Goal: Check status: Check status

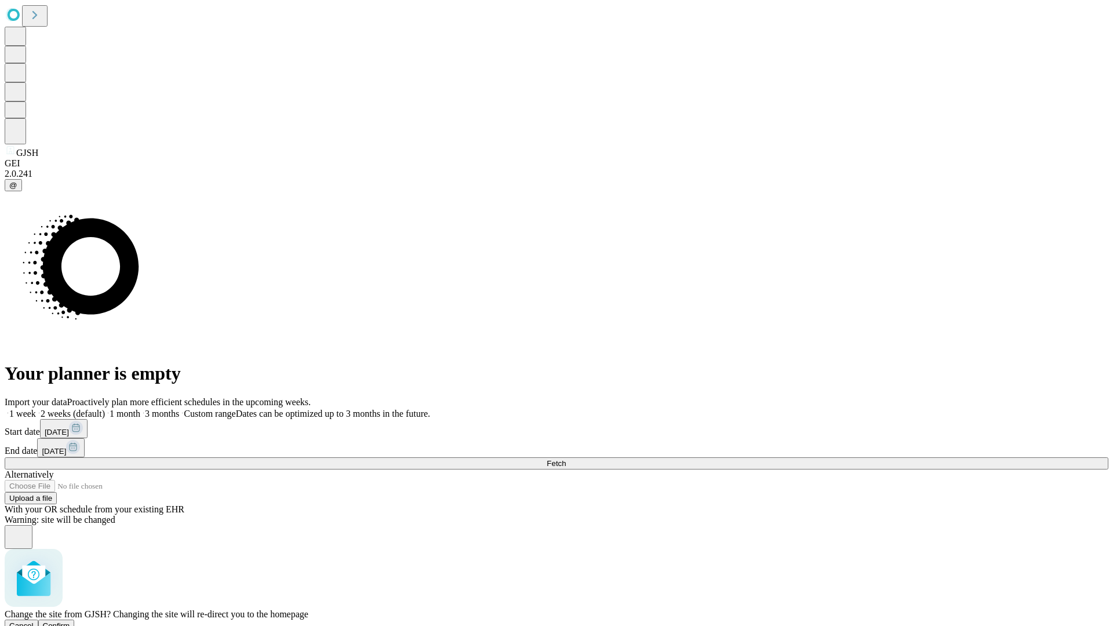
click at [70, 621] on span "Confirm" at bounding box center [56, 625] width 27 height 9
click at [105, 409] on label "2 weeks (default)" at bounding box center [70, 414] width 69 height 10
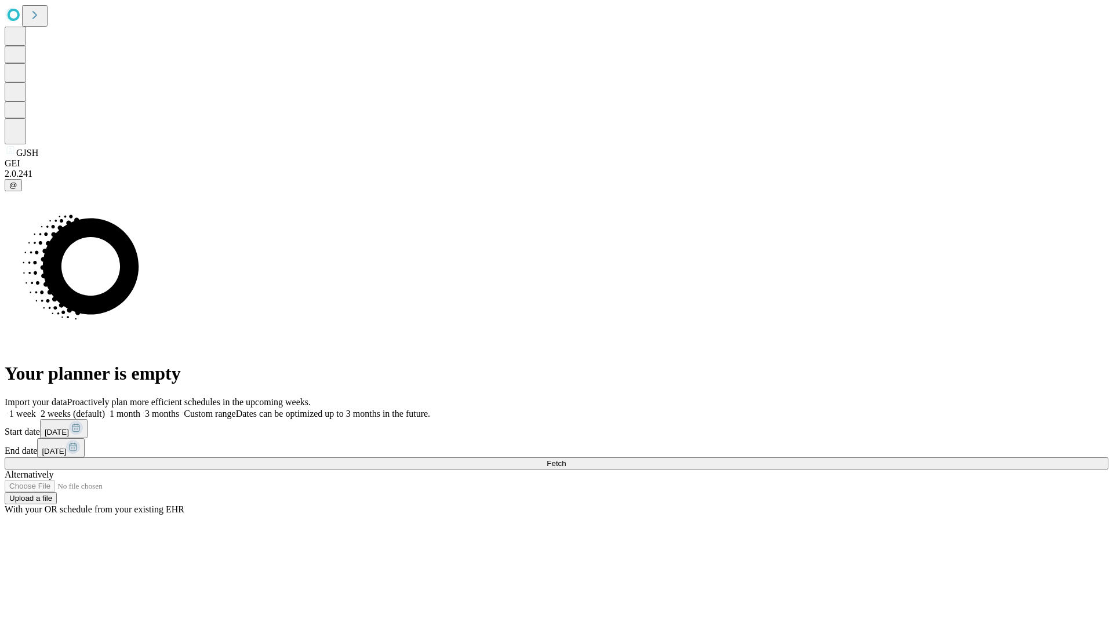
click at [566, 459] on span "Fetch" at bounding box center [556, 463] width 19 height 9
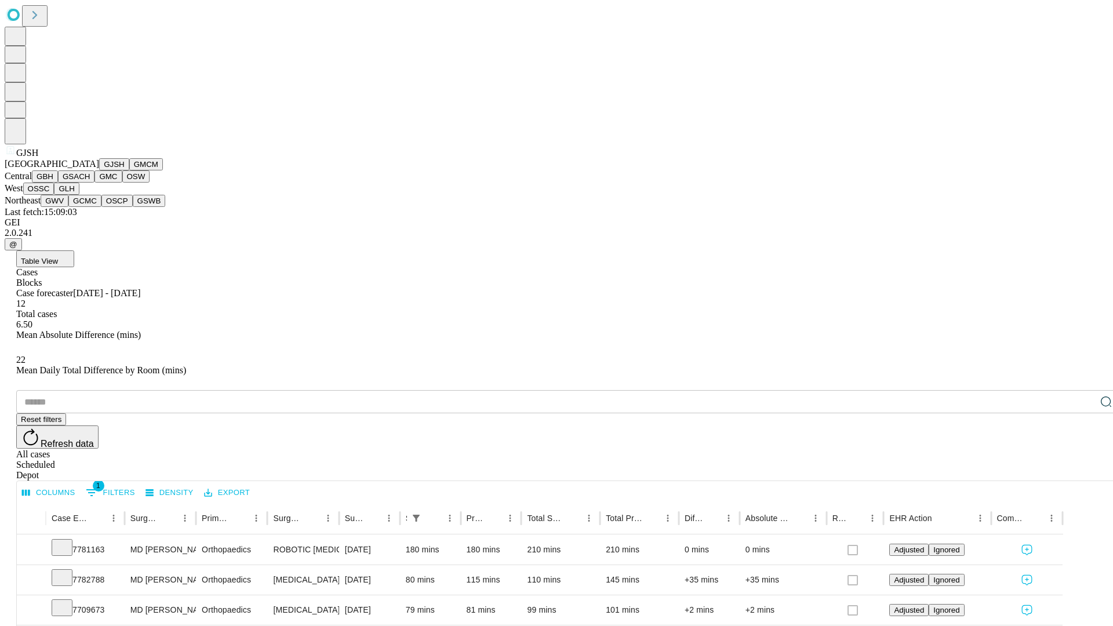
click at [129, 170] on button "GMCM" at bounding box center [146, 164] width 34 height 12
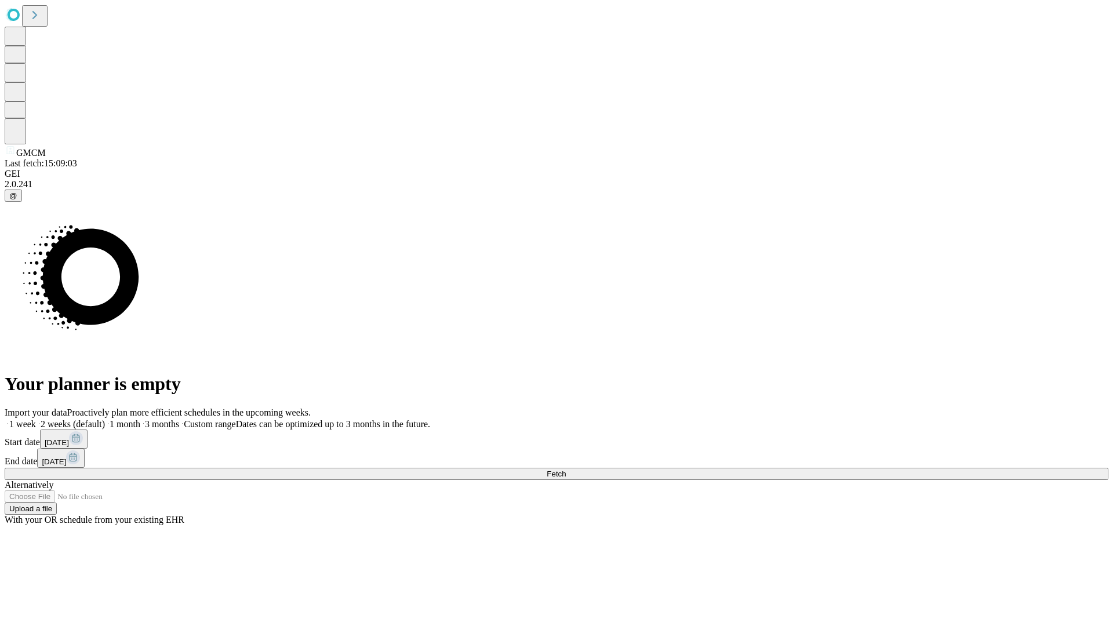
click at [105, 419] on label "2 weeks (default)" at bounding box center [70, 424] width 69 height 10
click at [566, 469] on span "Fetch" at bounding box center [556, 473] width 19 height 9
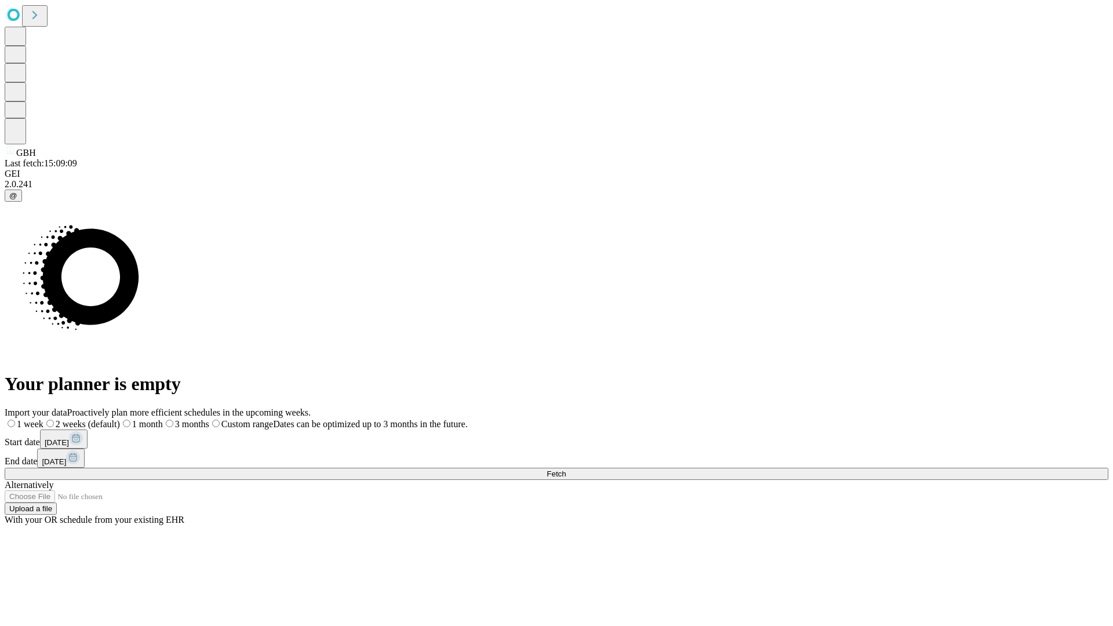
click at [120, 419] on label "2 weeks (default)" at bounding box center [81, 424] width 77 height 10
click at [566, 469] on span "Fetch" at bounding box center [556, 473] width 19 height 9
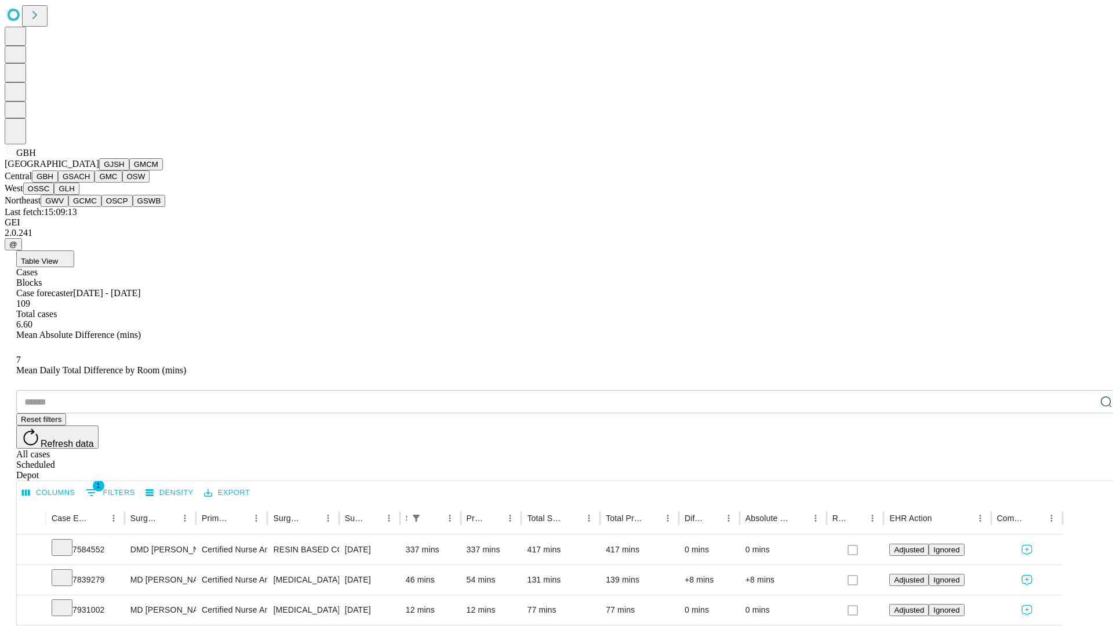
click at [90, 183] on button "GSACH" at bounding box center [76, 176] width 37 height 12
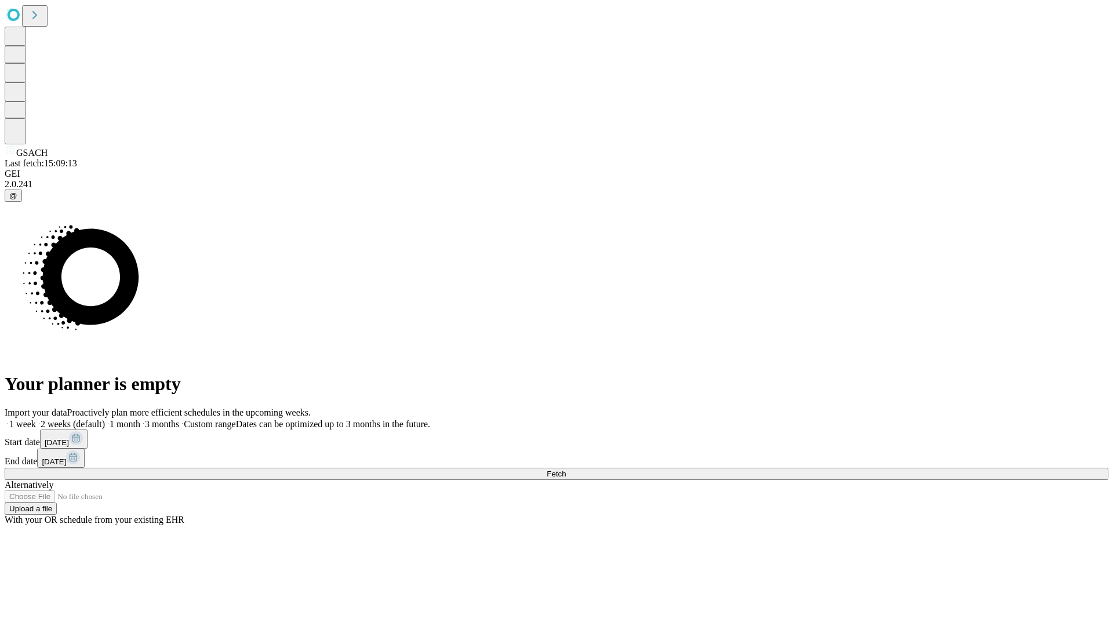
click at [105, 419] on label "2 weeks (default)" at bounding box center [70, 424] width 69 height 10
click at [566, 469] on span "Fetch" at bounding box center [556, 473] width 19 height 9
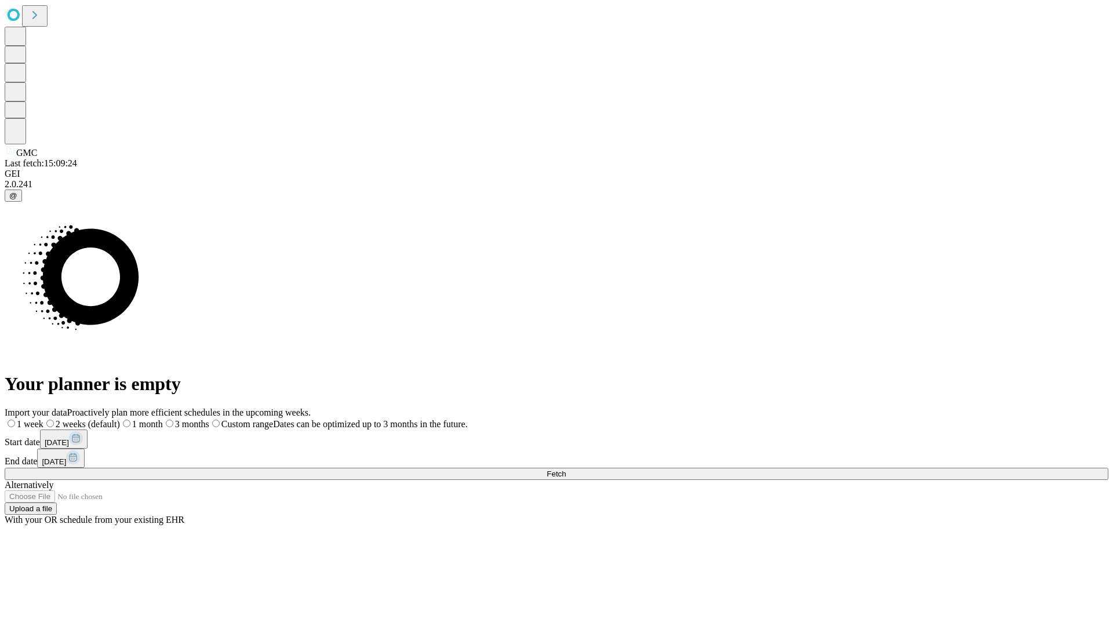
click at [120, 419] on label "2 weeks (default)" at bounding box center [81, 424] width 77 height 10
click at [566, 469] on span "Fetch" at bounding box center [556, 473] width 19 height 9
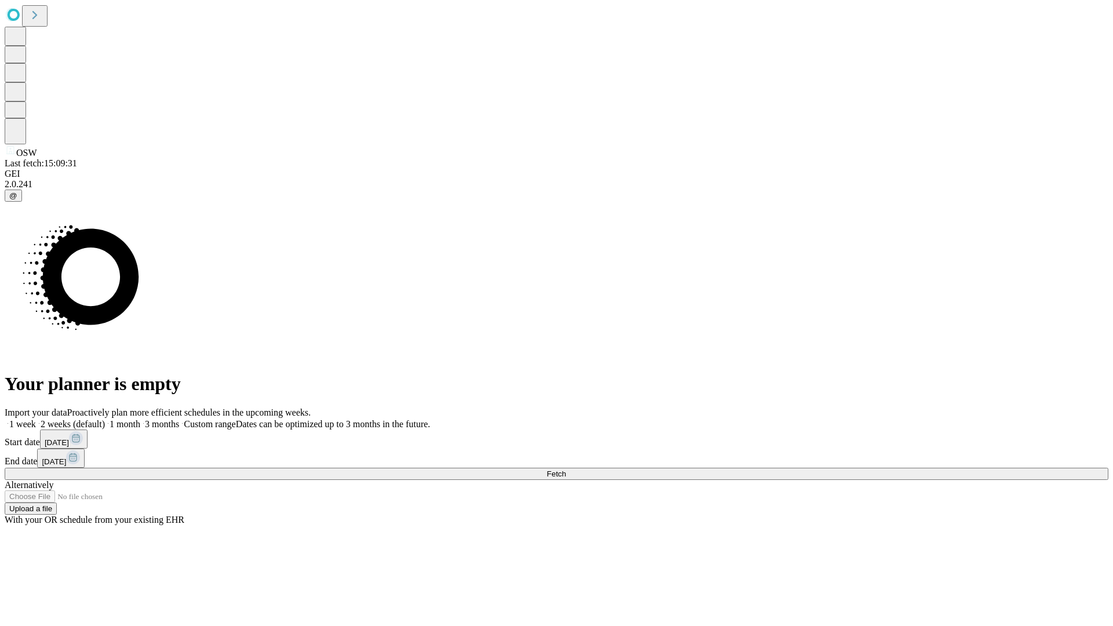
click at [105, 419] on label "2 weeks (default)" at bounding box center [70, 424] width 69 height 10
click at [566, 469] on span "Fetch" at bounding box center [556, 473] width 19 height 9
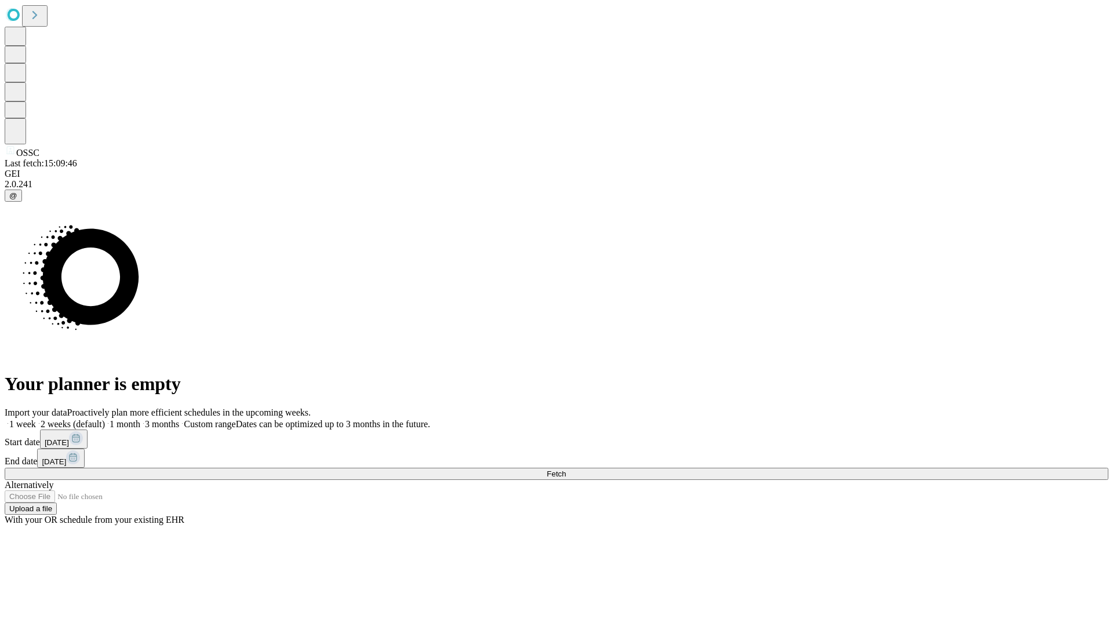
click at [105, 419] on label "2 weeks (default)" at bounding box center [70, 424] width 69 height 10
click at [566, 469] on span "Fetch" at bounding box center [556, 473] width 19 height 9
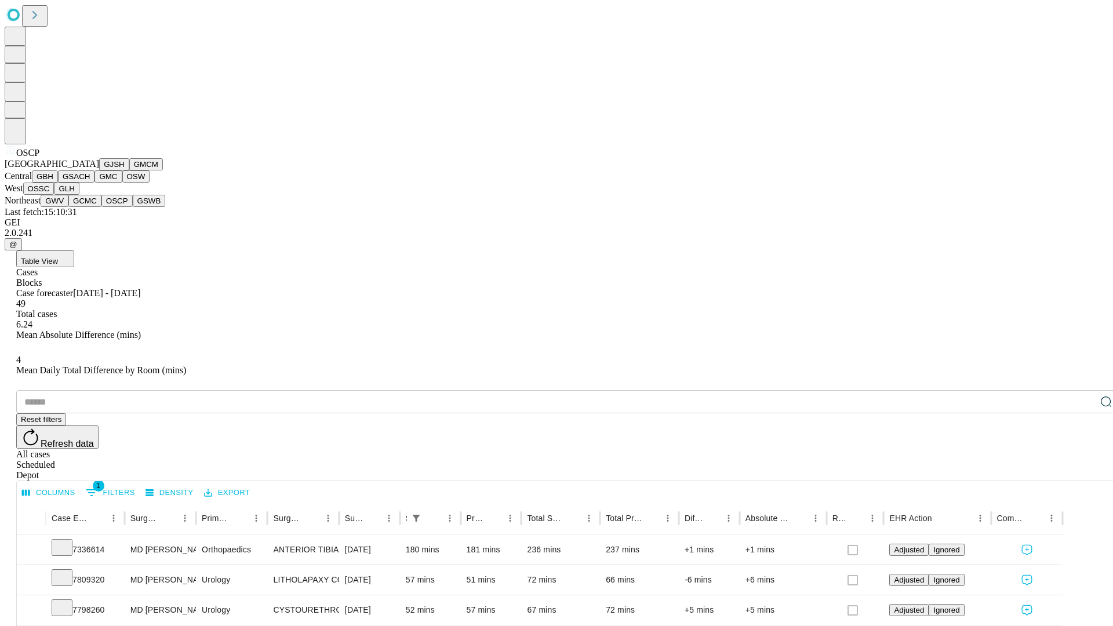
click at [133, 207] on button "GSWB" at bounding box center [149, 201] width 33 height 12
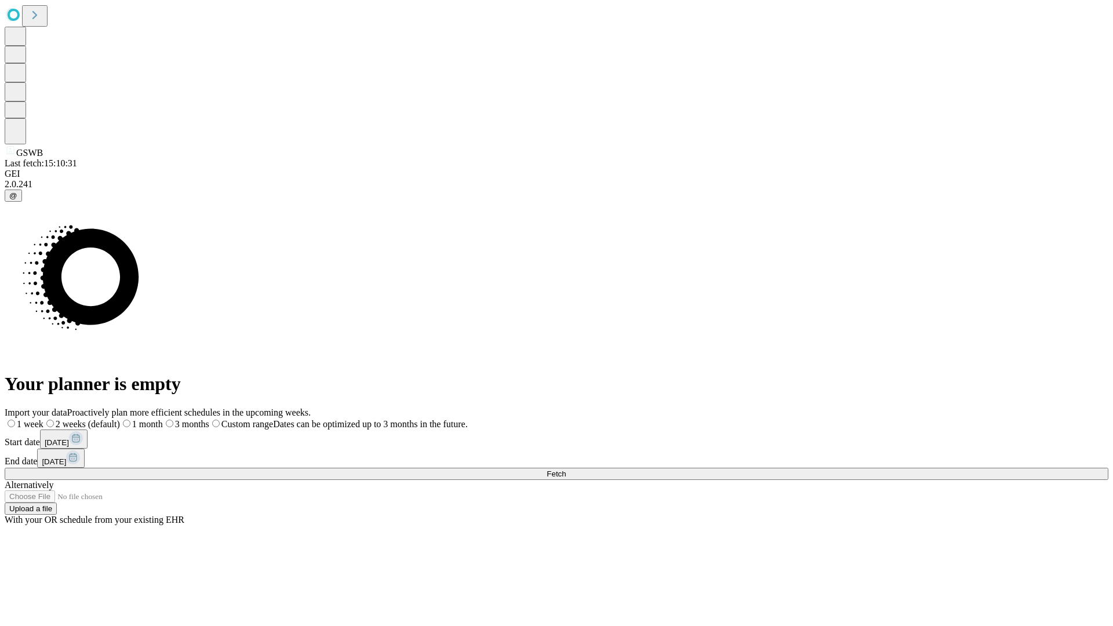
click at [120, 419] on label "2 weeks (default)" at bounding box center [81, 424] width 77 height 10
click at [566, 469] on span "Fetch" at bounding box center [556, 473] width 19 height 9
